Goal: Transaction & Acquisition: Purchase product/service

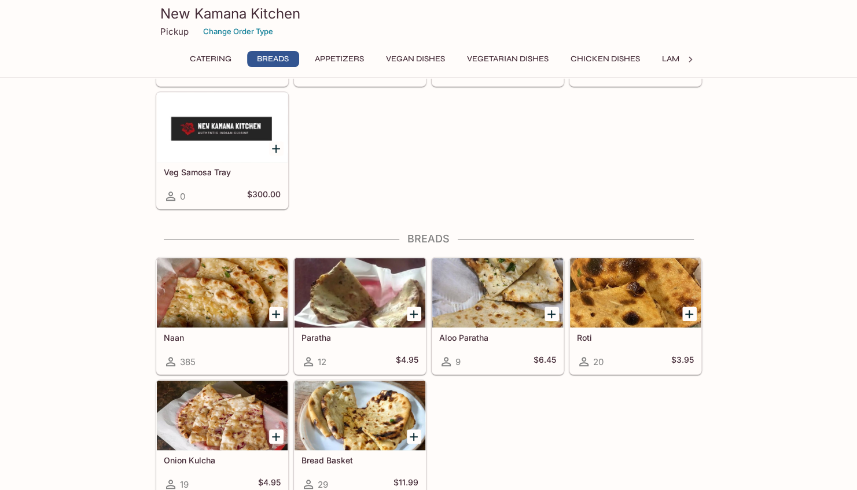
scroll to position [494, 0]
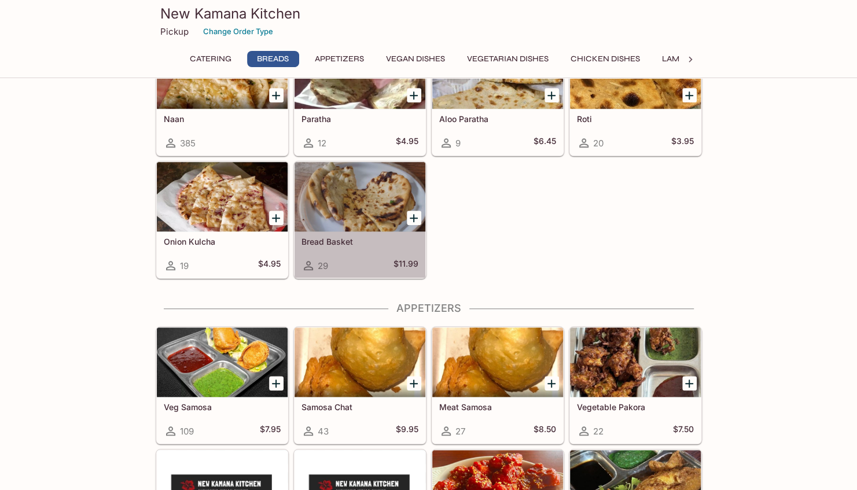
click at [371, 201] on div at bounding box center [359, 196] width 131 height 69
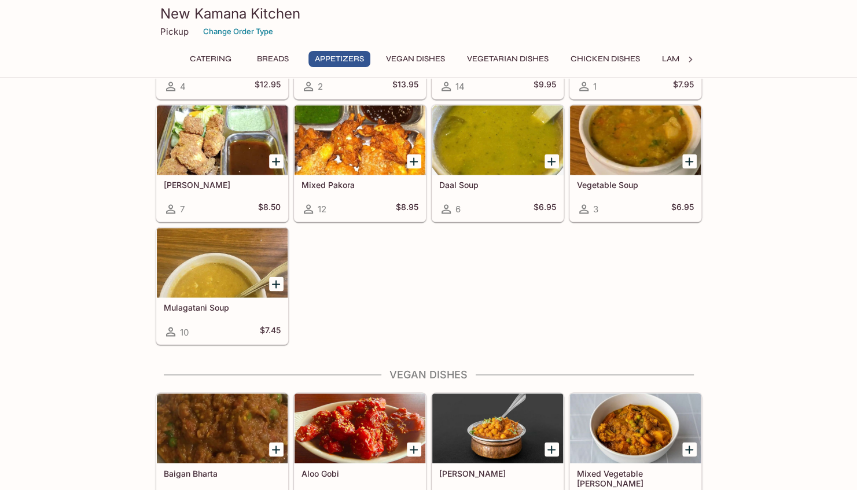
scroll to position [891, 0]
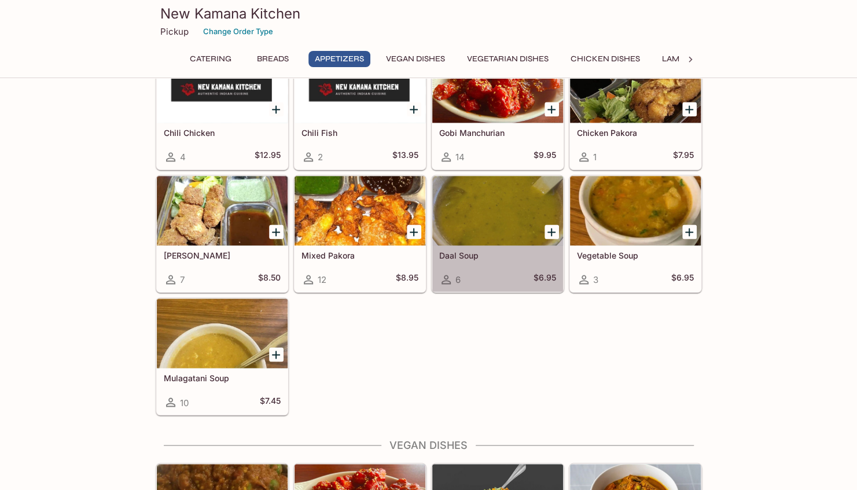
click at [465, 207] on div at bounding box center [497, 210] width 131 height 69
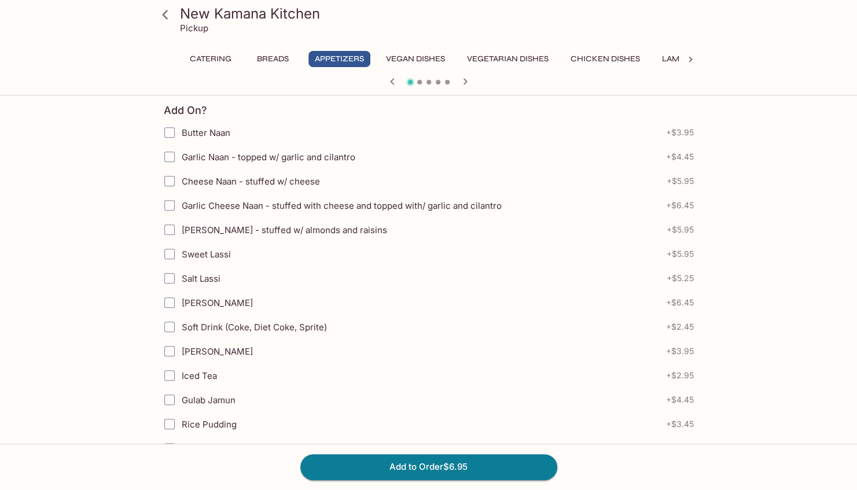
scroll to position [254, 0]
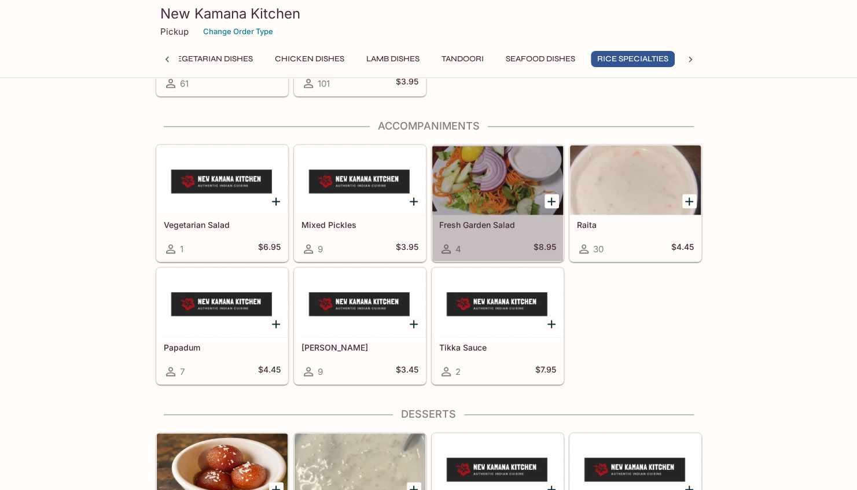
click at [490, 174] on div at bounding box center [497, 179] width 131 height 69
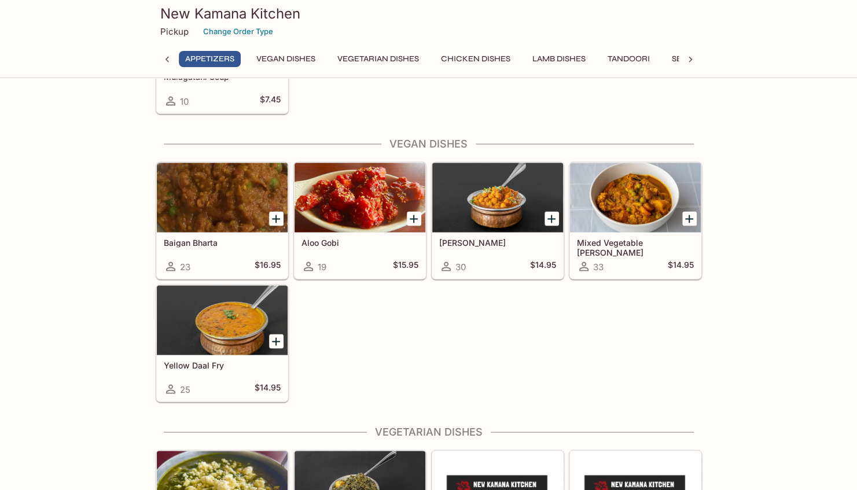
scroll to position [0, 129]
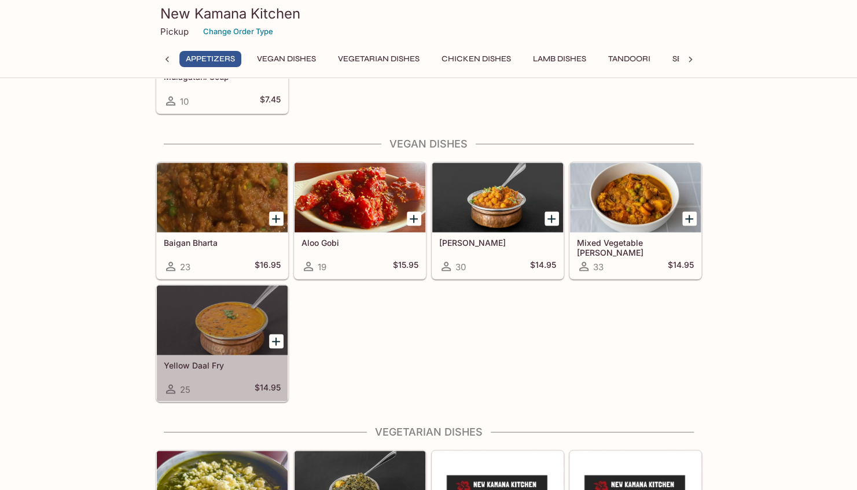
click at [217, 311] on div at bounding box center [222, 319] width 131 height 69
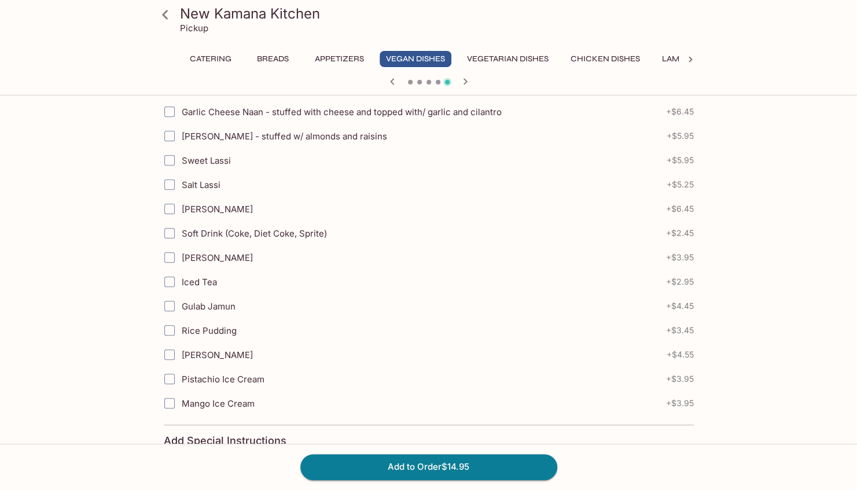
scroll to position [347, 0]
